Goal: Task Accomplishment & Management: Complete application form

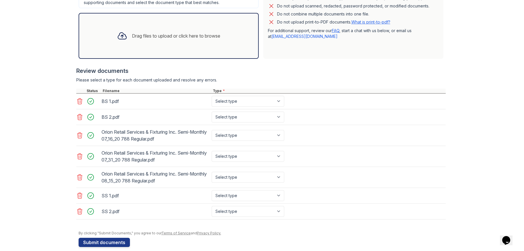
scroll to position [169, 0]
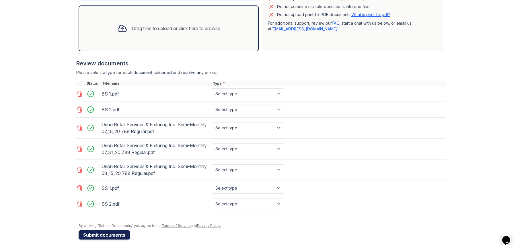
click at [109, 233] on button "Submit documents" at bounding box center [104, 235] width 51 height 9
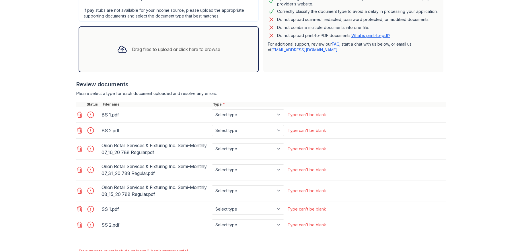
scroll to position [201, 0]
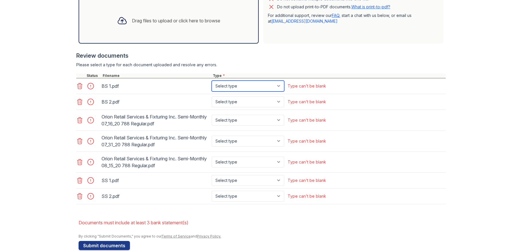
click at [279, 84] on select "Select type Paystub Bank Statement Offer Letter Tax Documents Benefit Award Let…" at bounding box center [248, 86] width 73 height 11
select select "bank_statement"
click at [212, 81] on select "Select type Paystub Bank Statement Offer Letter Tax Documents Benefit Award Let…" at bounding box center [248, 86] width 73 height 11
click at [277, 101] on select "Select type Paystub Bank Statement Offer Letter Tax Documents Benefit Award Let…" at bounding box center [248, 101] width 73 height 11
select select "bank_statement"
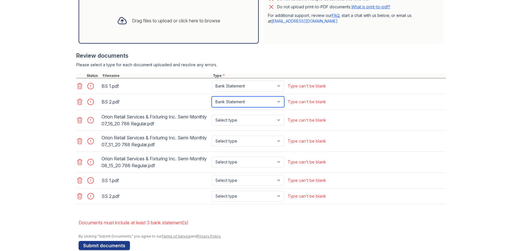
click at [212, 96] on select "Select type Paystub Bank Statement Offer Letter Tax Documents Benefit Award Let…" at bounding box center [248, 101] width 73 height 11
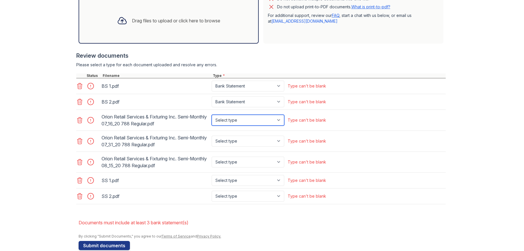
click at [238, 120] on select "Select type Paystub Bank Statement Offer Letter Tax Documents Benefit Award Let…" at bounding box center [248, 120] width 73 height 11
select select "paystub"
click at [212, 115] on select "Select type Paystub Bank Statement Offer Letter Tax Documents Benefit Award Let…" at bounding box center [248, 120] width 73 height 11
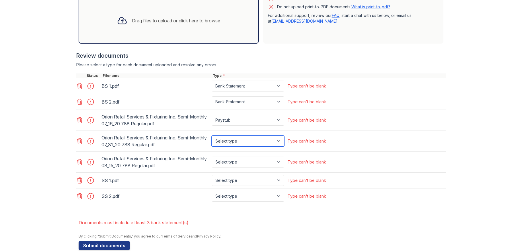
click at [230, 140] on select "Select type Paystub Bank Statement Offer Letter Tax Documents Benefit Award Let…" at bounding box center [248, 141] width 73 height 11
select select "paystub"
click at [212, 136] on select "Select type Paystub Bank Statement Offer Letter Tax Documents Benefit Award Let…" at bounding box center [248, 141] width 73 height 11
click at [230, 161] on select "Select type Paystub Bank Statement Offer Letter Tax Documents Benefit Award Let…" at bounding box center [248, 162] width 73 height 11
select select "paystub"
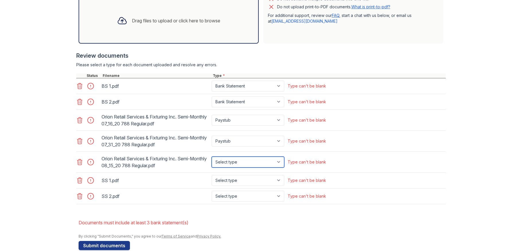
click at [212, 157] on select "Select type Paystub Bank Statement Offer Letter Tax Documents Benefit Award Let…" at bounding box center [248, 162] width 73 height 11
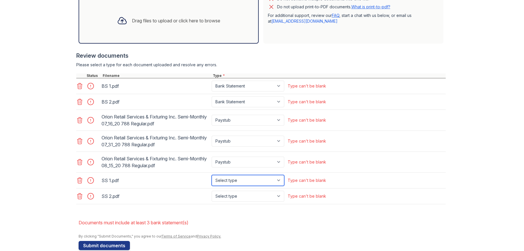
click at [227, 181] on select "Select type Paystub Bank Statement Offer Letter Tax Documents Benefit Award Let…" at bounding box center [248, 180] width 73 height 11
select select "bank_statement"
click at [212, 175] on select "Select type Paystub Bank Statement Offer Letter Tax Documents Benefit Award Let…" at bounding box center [248, 180] width 73 height 11
click at [226, 197] on select "Select type Paystub Bank Statement Offer Letter Tax Documents Benefit Award Let…" at bounding box center [248, 196] width 73 height 11
select select "bank_statement"
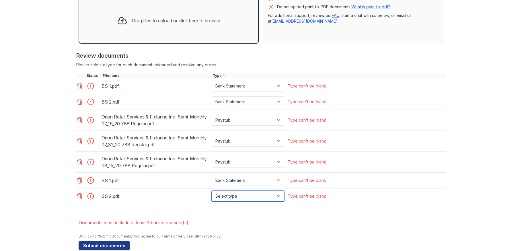
click at [212, 191] on select "Select type Paystub Bank Statement Offer Letter Tax Documents Benefit Award Let…" at bounding box center [248, 196] width 73 height 11
click at [420, 173] on div "SS 1.pdf Select type Paystub Bank Statement Offer Letter Tax Documents Benefit …" at bounding box center [261, 181] width 370 height 16
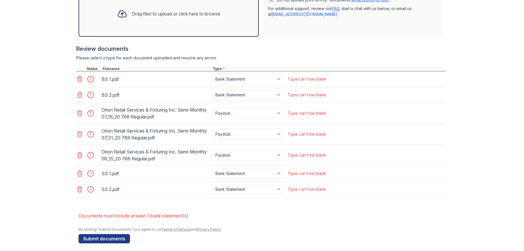
scroll to position [212, 0]
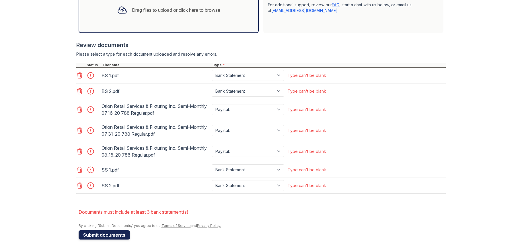
click at [100, 238] on button "Submit documents" at bounding box center [104, 235] width 51 height 9
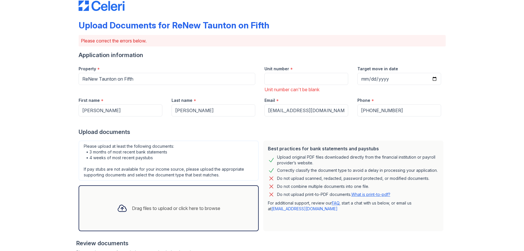
scroll to position [0, 0]
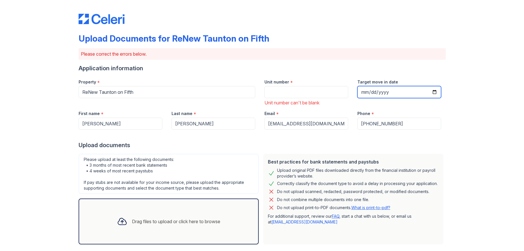
click at [358, 90] on input "Target move in date" at bounding box center [400, 92] width 84 height 12
type input "[DATE]"
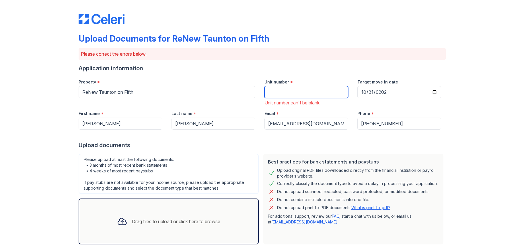
click at [286, 92] on input "Unit number" at bounding box center [307, 92] width 84 height 12
type input "4"
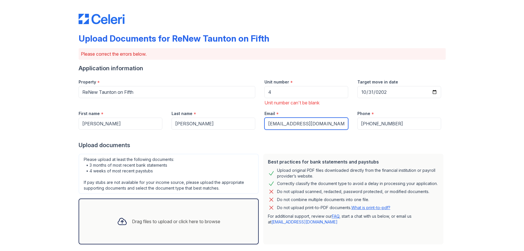
click at [299, 125] on input "[EMAIL_ADDRESS][DOMAIN_NAME]" at bounding box center [307, 124] width 84 height 12
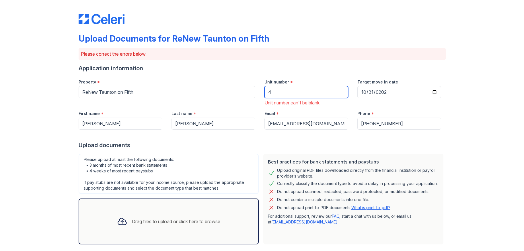
click at [278, 95] on input "4" at bounding box center [307, 92] width 84 height 12
click at [271, 95] on input "4" at bounding box center [307, 92] width 84 height 12
click at [291, 80] on div "*" at bounding box center [292, 82] width 3 height 7
click at [280, 95] on input "4" at bounding box center [307, 92] width 84 height 12
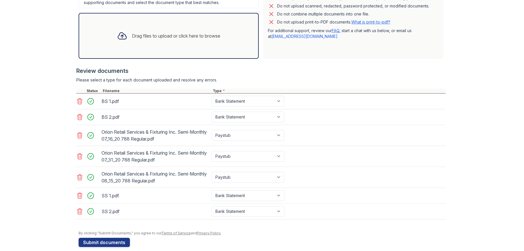
scroll to position [193, 0]
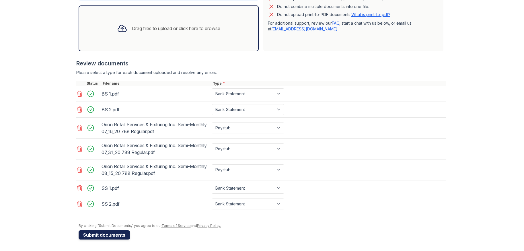
click at [89, 237] on button "Submit documents" at bounding box center [104, 235] width 51 height 9
